Goal: Task Accomplishment & Management: Manage account settings

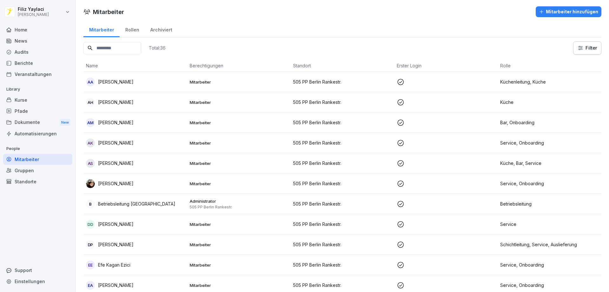
click at [142, 184] on div "[PERSON_NAME]" at bounding box center [135, 183] width 99 height 9
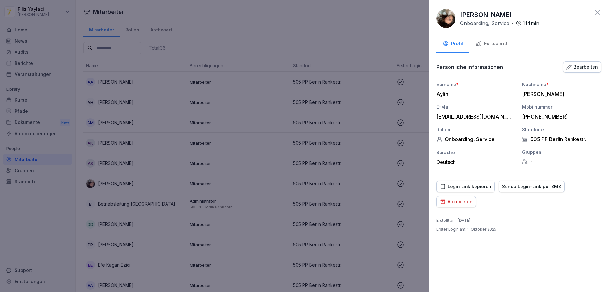
click at [494, 43] on div "Fortschritt" at bounding box center [492, 43] width 32 height 7
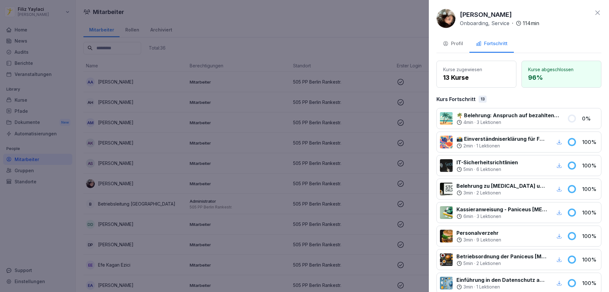
click at [355, 36] on div at bounding box center [304, 146] width 609 height 292
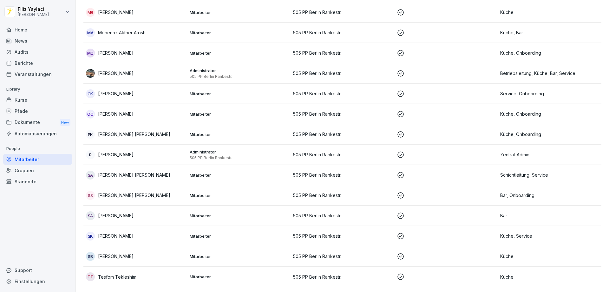
scroll to position [522, 0]
click at [155, 111] on div "OO [PERSON_NAME]" at bounding box center [135, 113] width 99 height 9
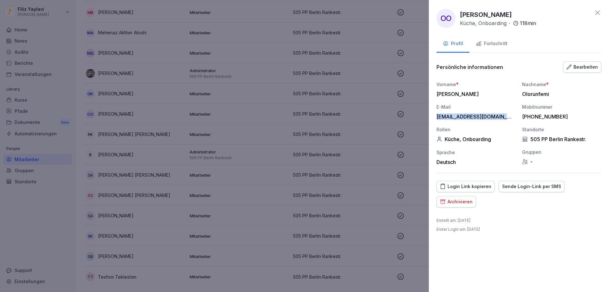
drag, startPoint x: 505, startPoint y: 116, endPoint x: 438, endPoint y: 116, distance: 67.0
click at [438, 116] on div "[EMAIL_ADDRESS][DOMAIN_NAME]" at bounding box center [475, 116] width 76 height 6
copy div "[EMAIL_ADDRESS][DOMAIN_NAME]"
click at [601, 12] on icon at bounding box center [598, 13] width 8 height 8
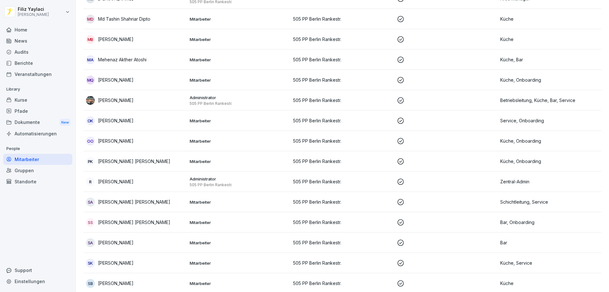
scroll to position [459, 0]
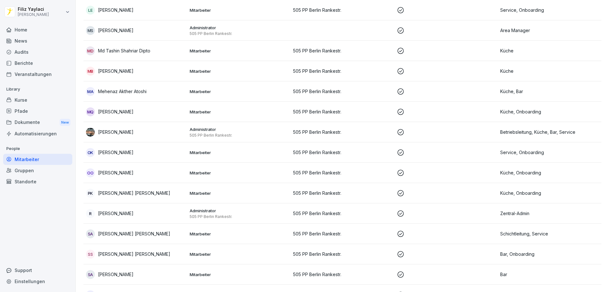
click at [163, 194] on div "PK [PERSON_NAME] [PERSON_NAME]" at bounding box center [135, 192] width 99 height 9
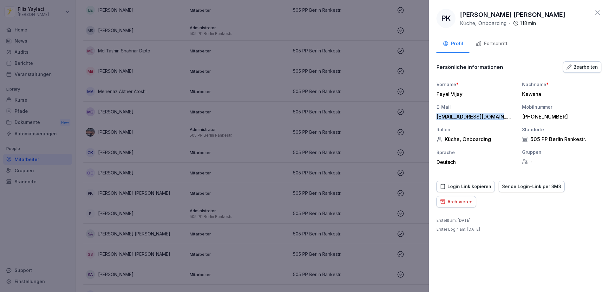
drag, startPoint x: 500, startPoint y: 116, endPoint x: 437, endPoint y: 118, distance: 63.5
click at [437, 118] on div "[EMAIL_ADDRESS][DOMAIN_NAME]" at bounding box center [475, 116] width 76 height 6
copy div "[EMAIL_ADDRESS][DOMAIN_NAME]"
